Goal: Information Seeking & Learning: Check status

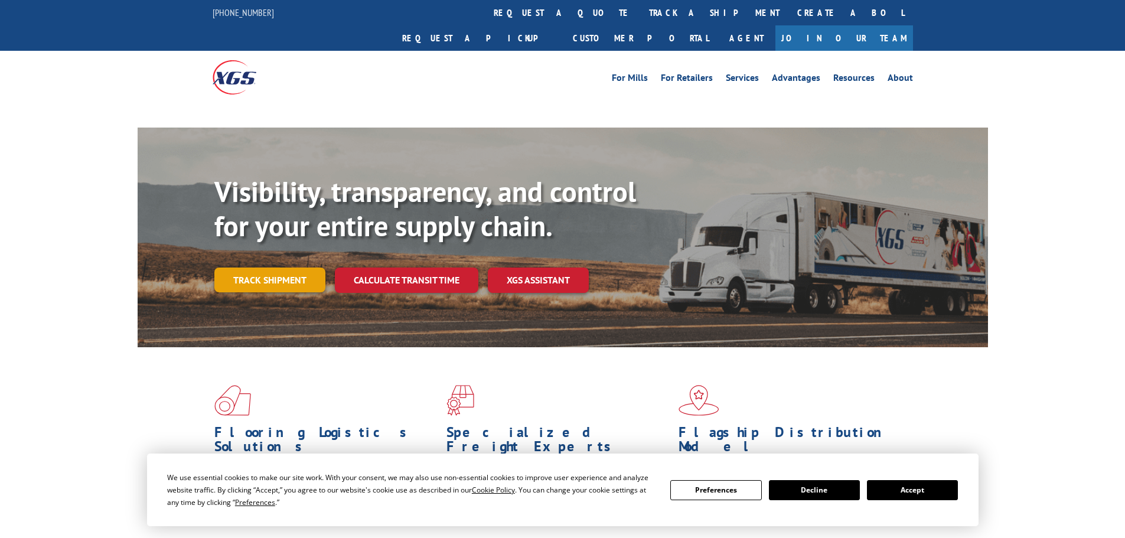
click at [275, 267] on link "Track shipment" at bounding box center [269, 279] width 111 height 25
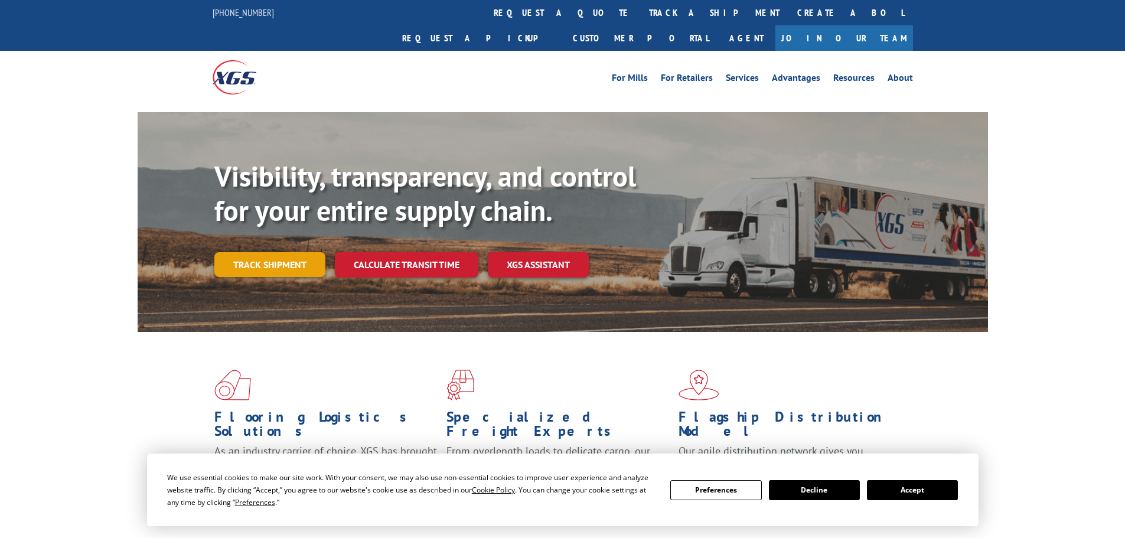
click at [260, 252] on link "Track shipment" at bounding box center [269, 264] width 111 height 25
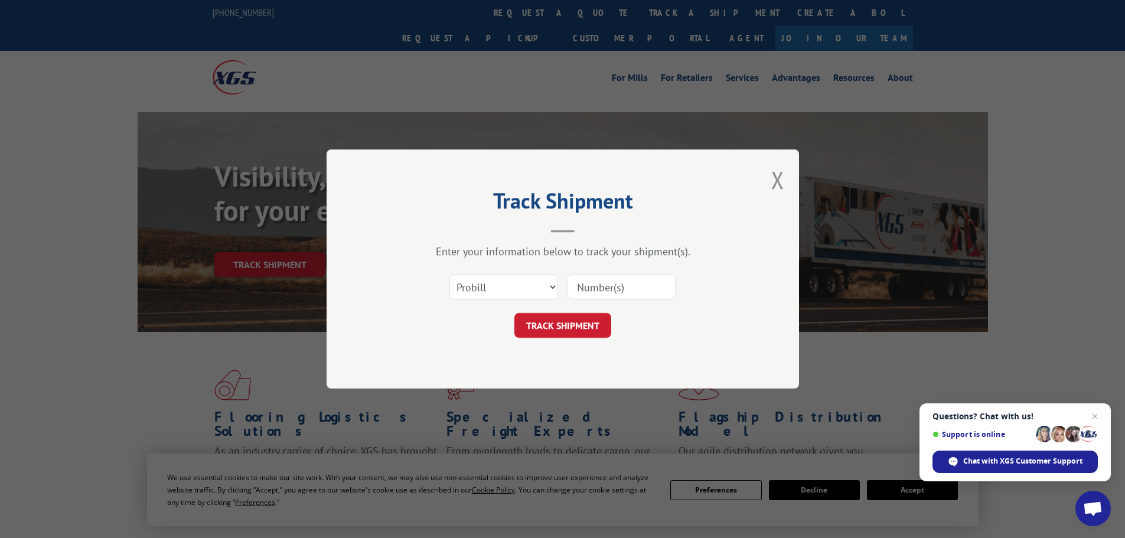
paste input "17479441"
type input "17479441"
click at [560, 328] on button "TRACK SHIPMENT" at bounding box center [562, 325] width 97 height 25
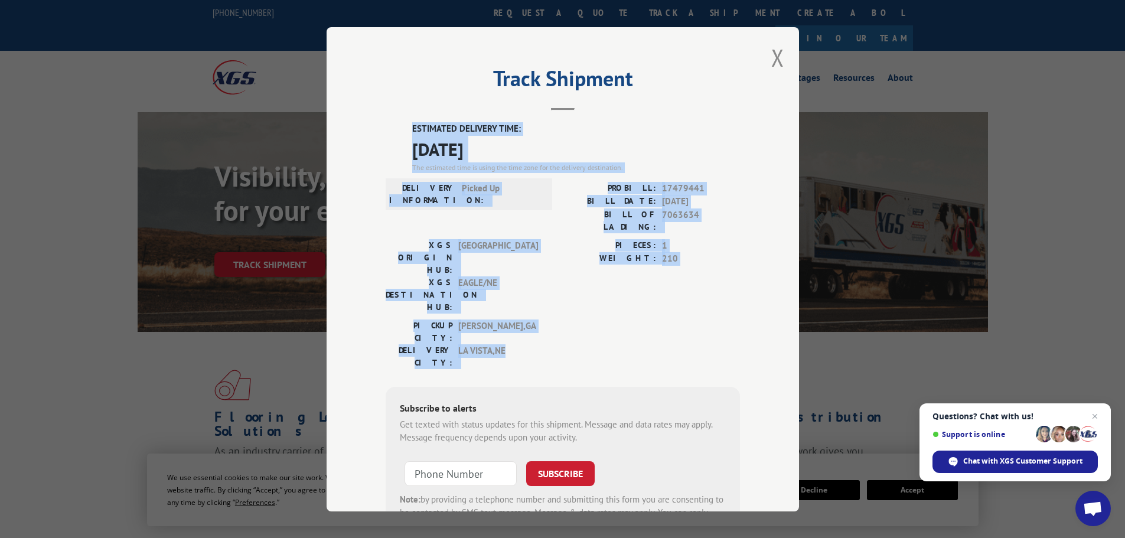
drag, startPoint x: 402, startPoint y: 124, endPoint x: 509, endPoint y: 295, distance: 201.8
click at [509, 295] on div "ESTIMATED DELIVERY TIME: [DATE] The estimated time is using the time zone for t…" at bounding box center [563, 334] width 354 height 425
copy div "ESTIMATED DELIVERY TIME: [DATE] The estimated time is using the time zone for t…"
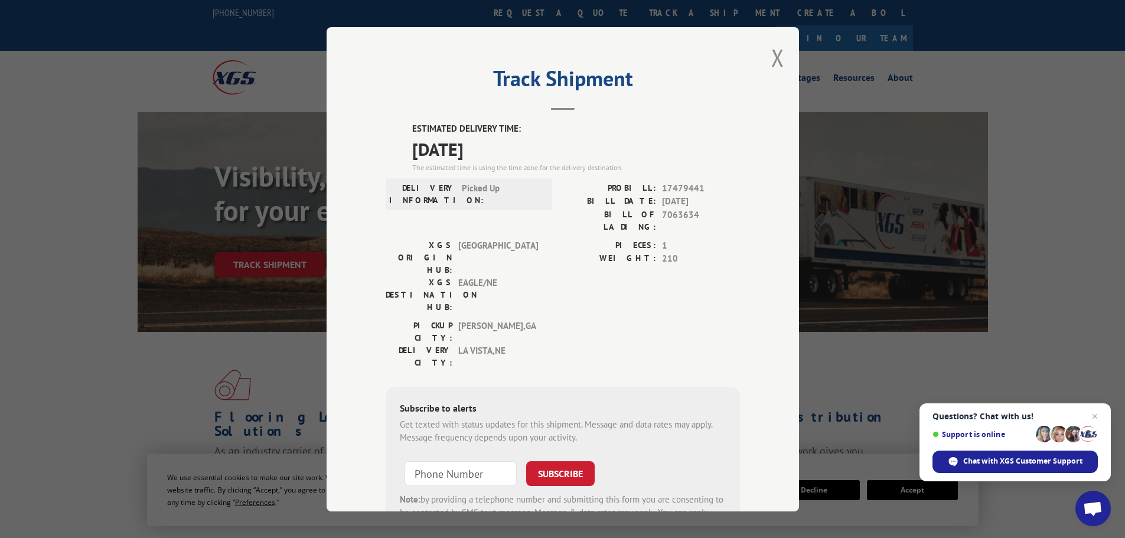
click at [667, 75] on h2 "Track Shipment" at bounding box center [563, 81] width 354 height 22
